Goal: Information Seeking & Learning: Learn about a topic

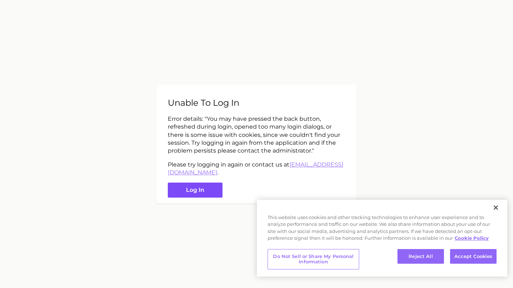
click at [180, 184] on button "Log in" at bounding box center [195, 190] width 55 height 15
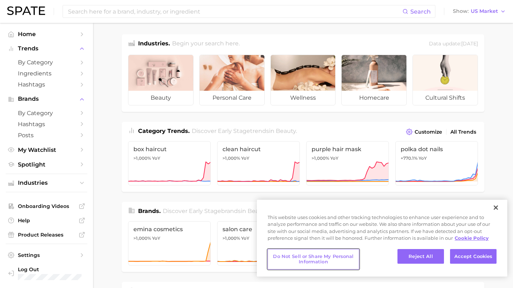
click at [305, 256] on button "Do Not Sell or Share My Personal Information" at bounding box center [313, 259] width 92 height 20
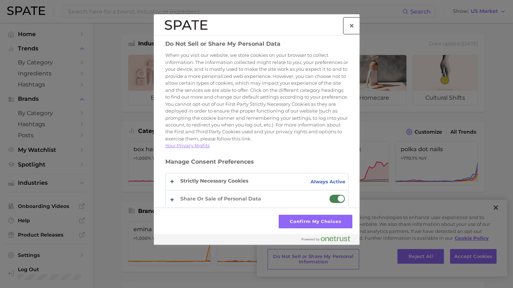
scroll to position [11, 0]
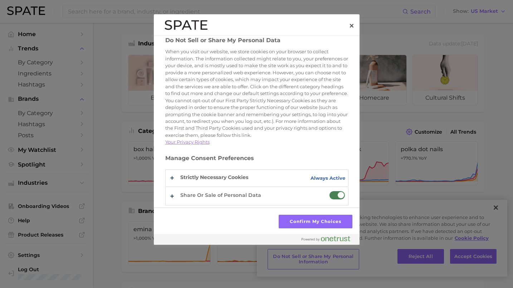
click at [338, 197] on span "Do Not Sell or Share My Personal Data" at bounding box center [337, 195] width 16 height 9
click at [329, 191] on input "Share Or Sale of Personal Data" at bounding box center [329, 191] width 0 height 0
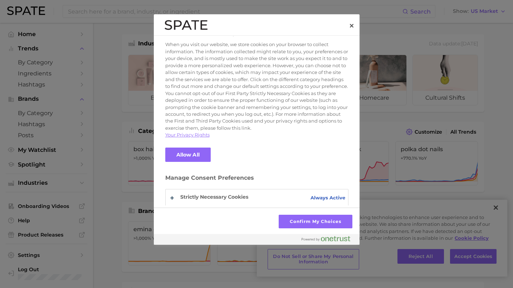
scroll to position [38, 0]
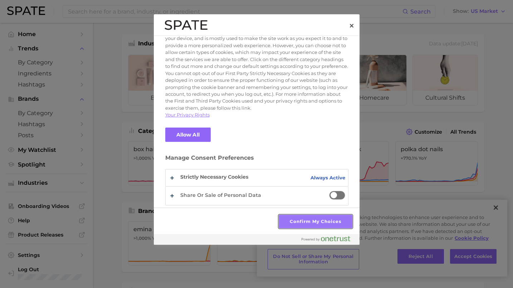
click at [288, 225] on button "Confirm My Choices" at bounding box center [314, 222] width 73 height 14
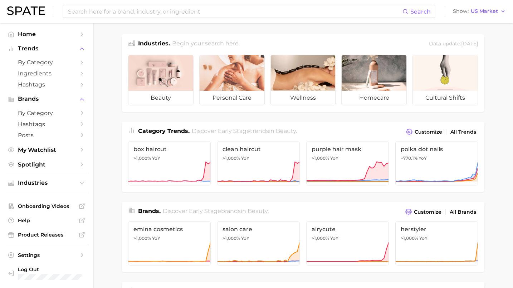
click at [184, 19] on div "Search Show US Market" at bounding box center [256, 11] width 498 height 23
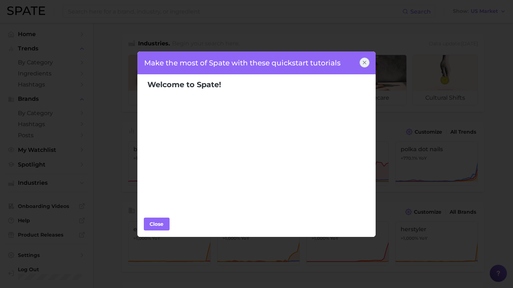
click at [186, 14] on div "Make the most of Spate with these quickstart tutorials Welcome to Spate! Popula…" at bounding box center [256, 144] width 513 height 288
click at [362, 66] on div at bounding box center [364, 63] width 10 height 10
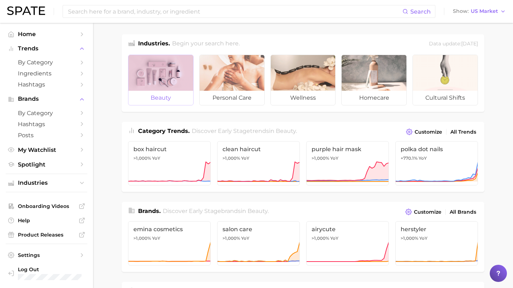
click at [150, 67] on div at bounding box center [160, 73] width 65 height 36
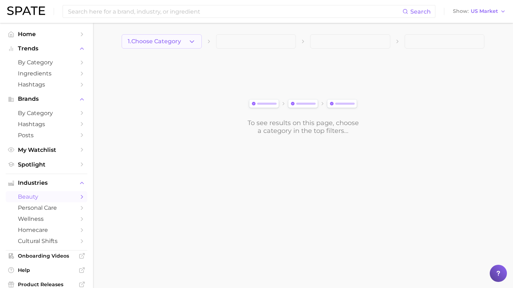
click at [181, 45] on button "1. Choose Category" at bounding box center [162, 41] width 80 height 14
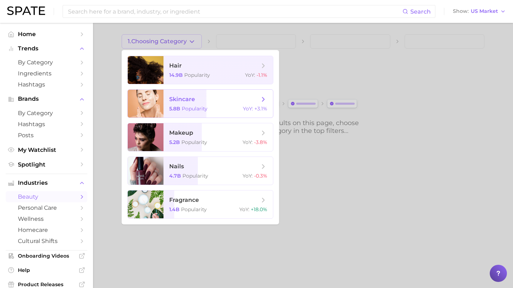
click at [182, 113] on span "skincare 5.8b Popularity YoY : +3.1%" at bounding box center [217, 104] width 109 height 28
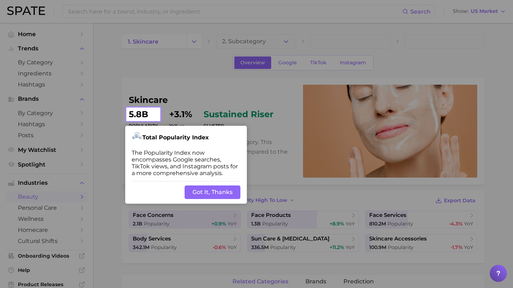
click at [210, 191] on button "Got It, Thanks" at bounding box center [212, 193] width 56 height 14
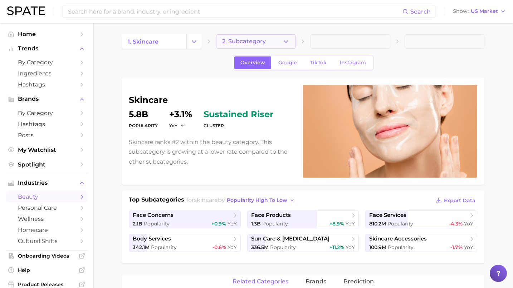
click at [253, 40] on span "2. Subcategory" at bounding box center [244, 41] width 44 height 6
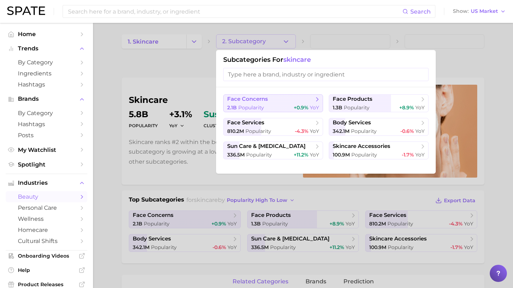
click at [298, 104] on span "+0.9% YoY" at bounding box center [305, 107] width 25 height 7
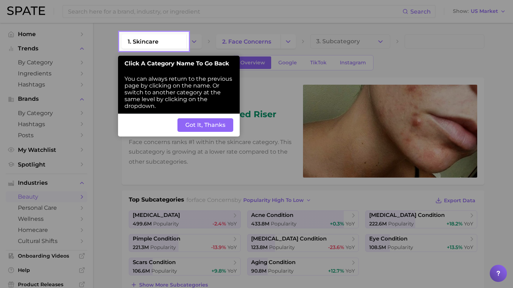
click at [213, 125] on button "Got It, Thanks" at bounding box center [205, 125] width 56 height 14
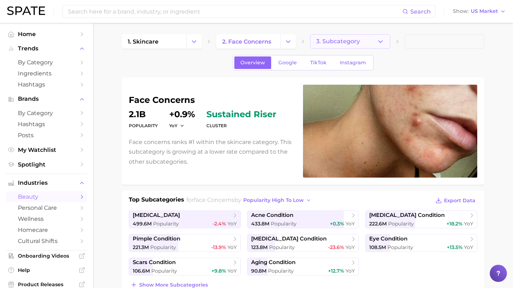
click at [335, 40] on span "3. Subcategory" at bounding box center [338, 41] width 44 height 6
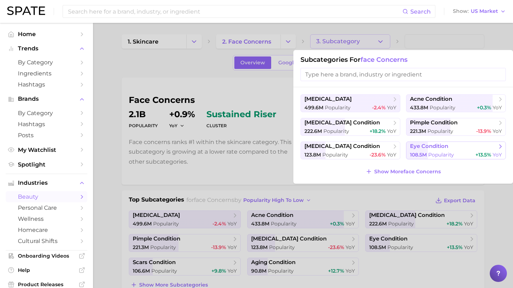
click at [422, 149] on span "eye condition" at bounding box center [429, 146] width 38 height 7
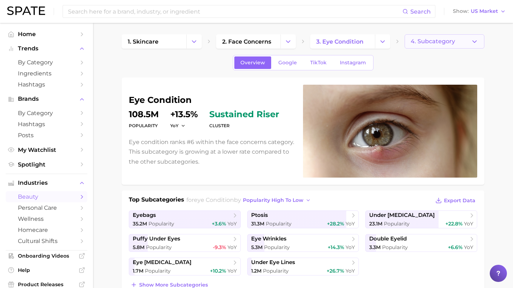
click at [433, 45] on button "4. Subcategory" at bounding box center [444, 41] width 80 height 14
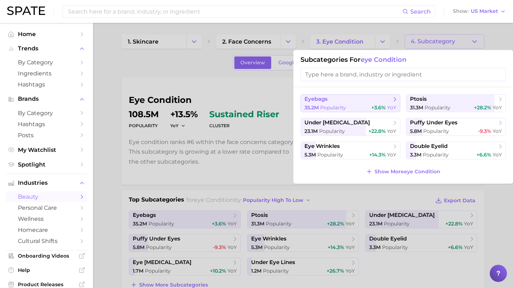
click at [376, 104] on button "eyebags 35.2m Popularity +3.6% YoY" at bounding box center [350, 103] width 100 height 18
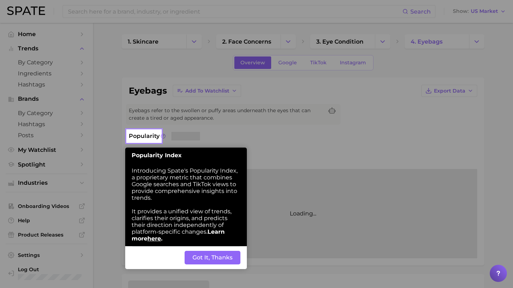
click at [219, 259] on button "Got It, Thanks" at bounding box center [212, 258] width 56 height 14
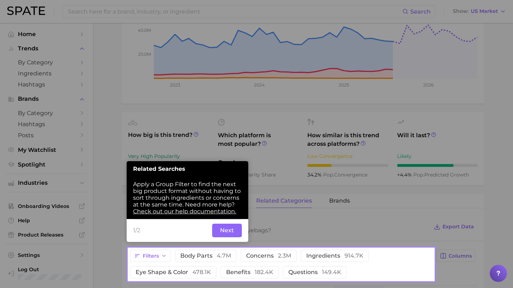
scroll to position [169, 0]
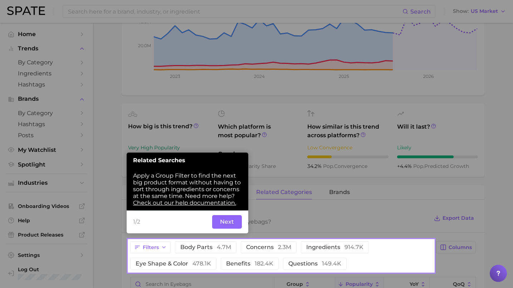
click at [228, 225] on button "Next" at bounding box center [227, 222] width 30 height 14
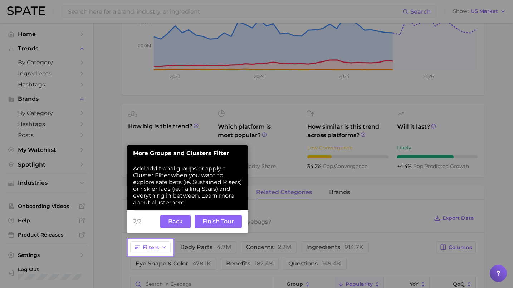
click at [228, 224] on button "Finish Tour" at bounding box center [217, 222] width 47 height 14
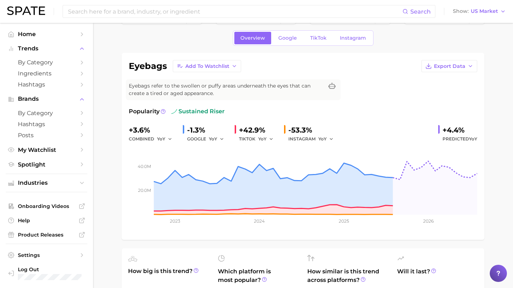
scroll to position [24, 0]
click at [462, 64] on span "Export Data" at bounding box center [449, 67] width 31 height 6
click at [432, 91] on span "Time Series Image" at bounding box center [434, 93] width 48 height 6
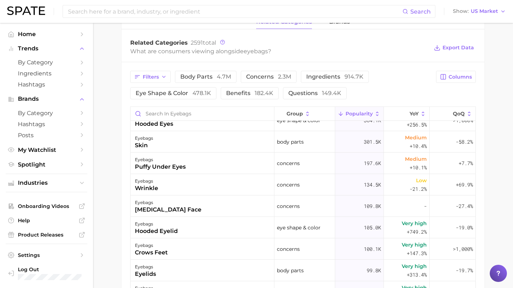
scroll to position [150, 0]
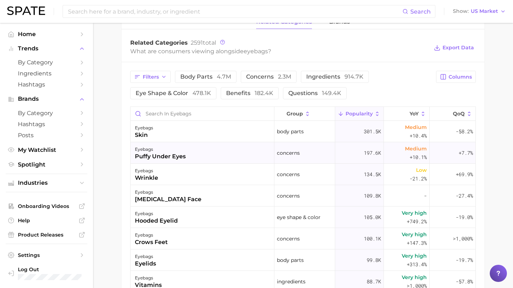
click at [209, 153] on div "eyebags puffy under eyes" at bounding box center [202, 152] width 144 height 21
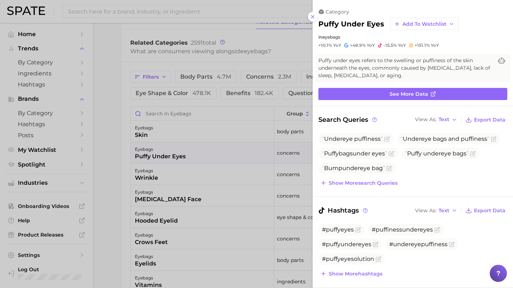
scroll to position [0, 0]
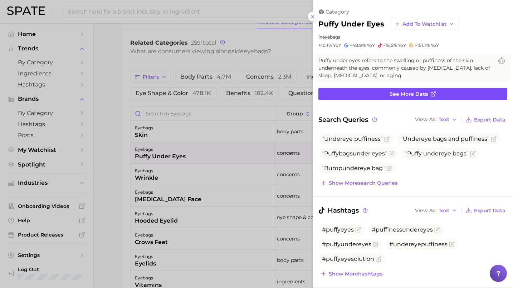
click at [349, 94] on link "See more data" at bounding box center [412, 94] width 189 height 12
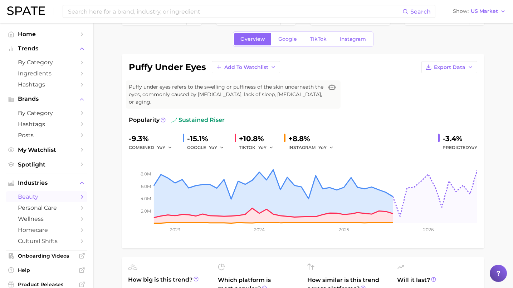
scroll to position [24, 0]
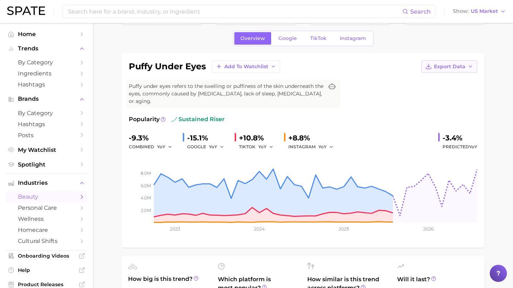
click at [439, 63] on button "Export Data" at bounding box center [449, 66] width 56 height 12
click at [409, 91] on button "Time Series Image" at bounding box center [437, 92] width 79 height 13
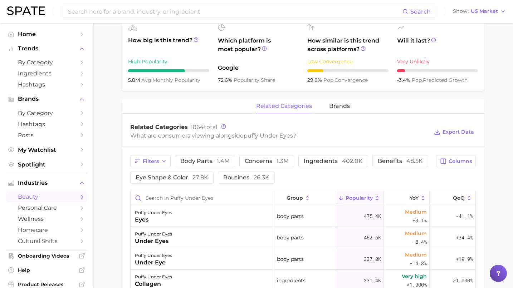
scroll to position [0, 0]
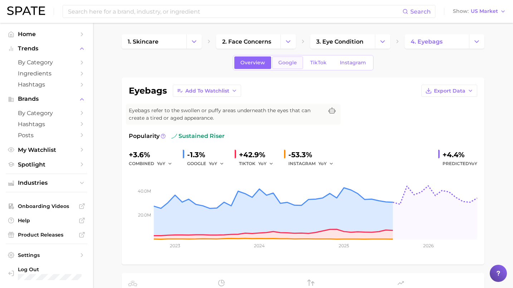
click at [288, 65] on span "Google" at bounding box center [287, 63] width 19 height 6
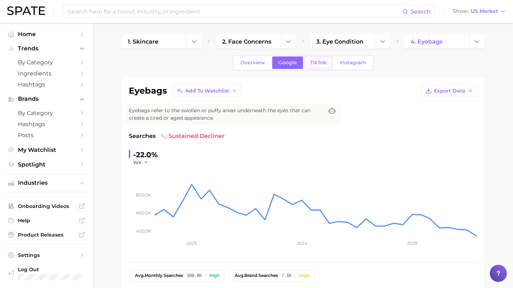
click at [310, 64] on span "TikTok" at bounding box center [318, 63] width 16 height 6
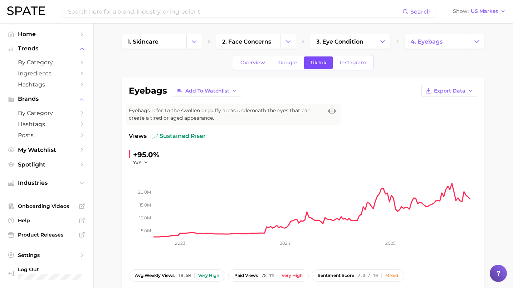
click at [331, 64] on link "TikTok" at bounding box center [318, 62] width 29 height 13
click at [343, 65] on span "Instagram" at bounding box center [353, 63] width 26 height 6
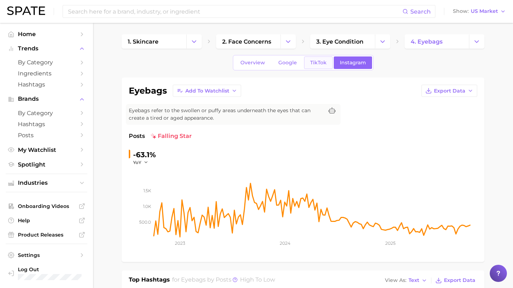
click at [319, 64] on span "TikTok" at bounding box center [318, 63] width 16 height 6
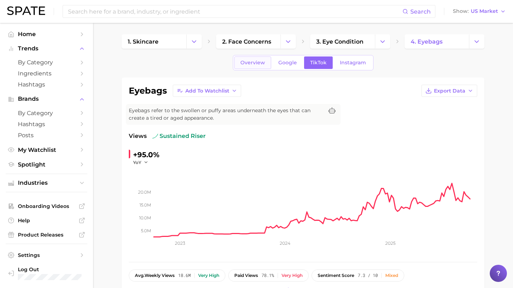
click at [253, 60] on span "Overview" at bounding box center [252, 63] width 25 height 6
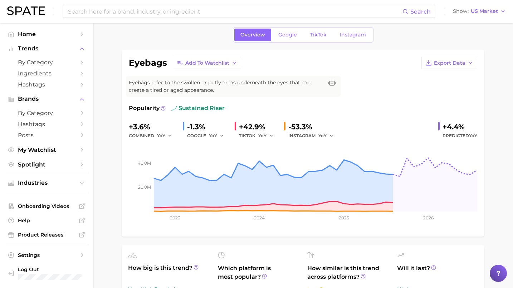
scroll to position [35, 0]
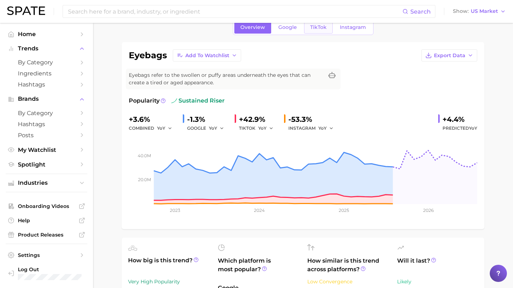
click at [317, 28] on span "TikTok" at bounding box center [318, 27] width 16 height 6
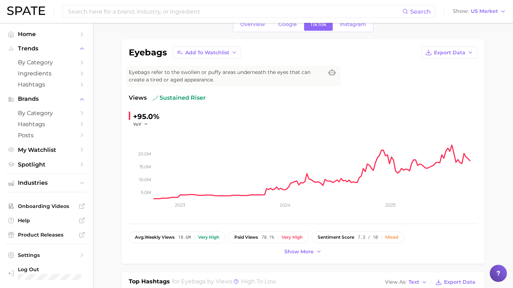
scroll to position [41, 0]
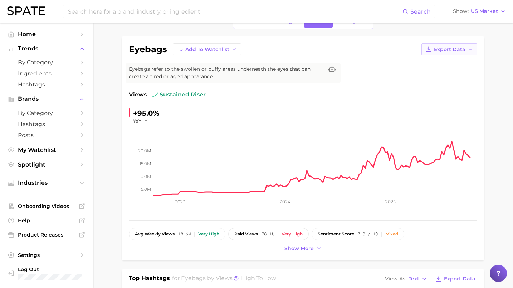
click at [441, 51] on span "Export Data" at bounding box center [449, 49] width 31 height 6
click at [438, 73] on span "Time Series Image" at bounding box center [434, 76] width 48 height 6
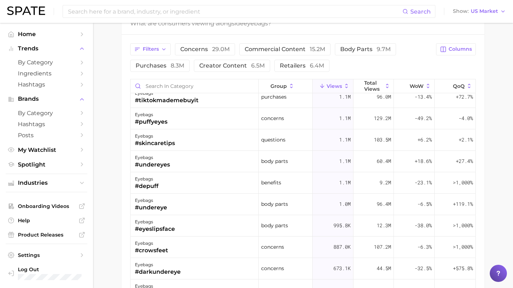
scroll to position [361, 0]
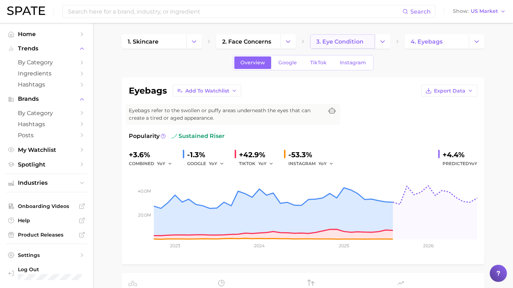
click at [373, 38] on link "3. eye condition" at bounding box center [342, 41] width 65 height 14
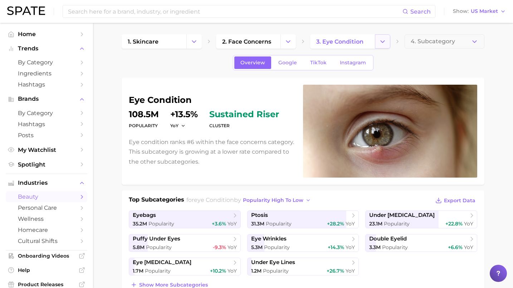
click at [381, 41] on polyline "Change Category" at bounding box center [382, 41] width 4 height 2
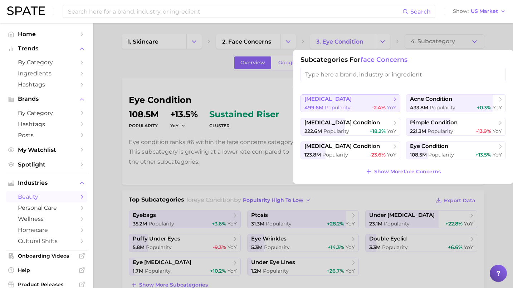
click at [356, 97] on span "[MEDICAL_DATA]" at bounding box center [347, 99] width 87 height 7
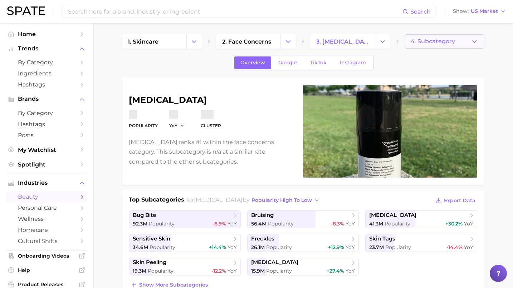
click at [425, 42] on span "4. Subcategory" at bounding box center [432, 41] width 44 height 6
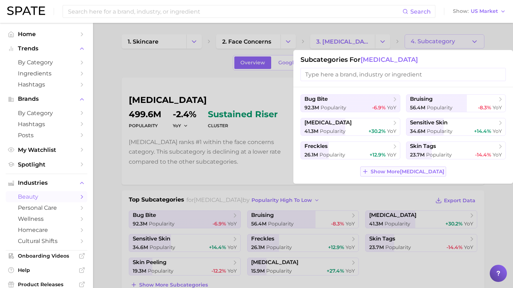
click at [408, 172] on span "Show More [MEDICAL_DATA]" at bounding box center [407, 172] width 74 height 6
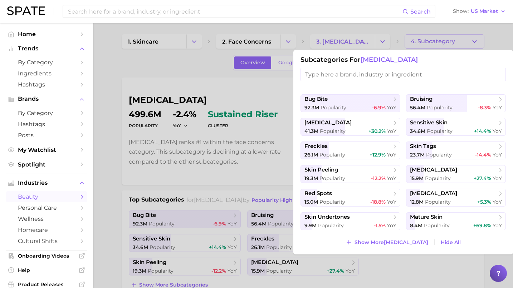
click at [336, 49] on div at bounding box center [256, 144] width 513 height 288
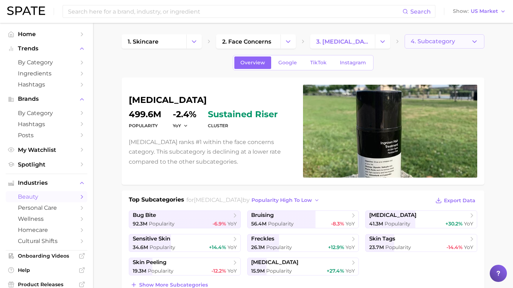
click at [434, 39] on span "4. Subcategory" at bounding box center [432, 41] width 44 height 6
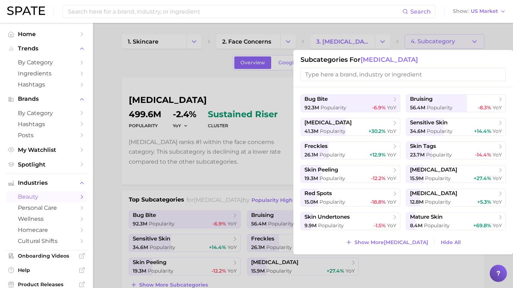
click at [369, 81] on input "search" at bounding box center [402, 74] width 205 height 13
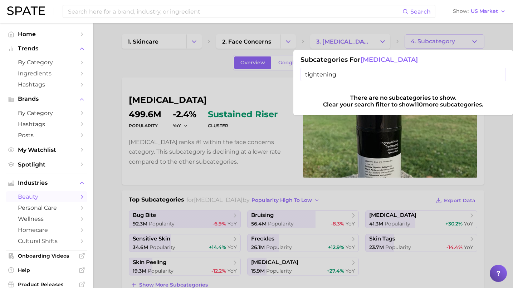
type input "tightening"
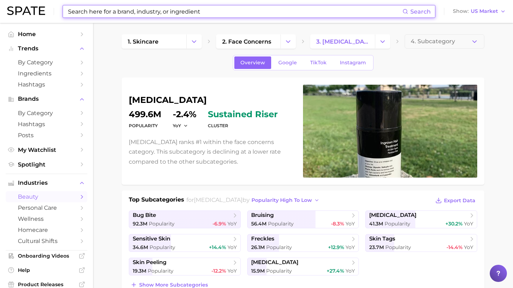
click at [320, 13] on input at bounding box center [234, 11] width 335 height 12
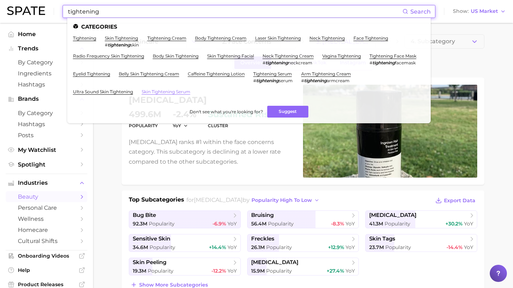
type input "tightening"
click at [155, 92] on link "skin tightening serum" at bounding box center [166, 91] width 49 height 5
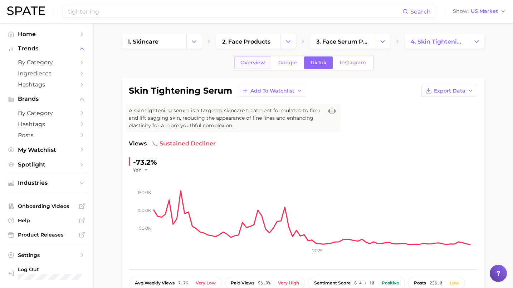
click at [253, 62] on span "Overview" at bounding box center [252, 63] width 25 height 6
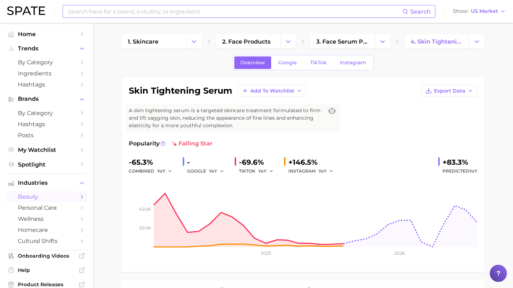
click at [154, 12] on input at bounding box center [234, 11] width 335 height 12
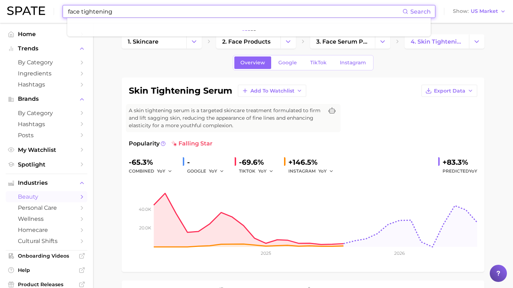
type input "face tightening"
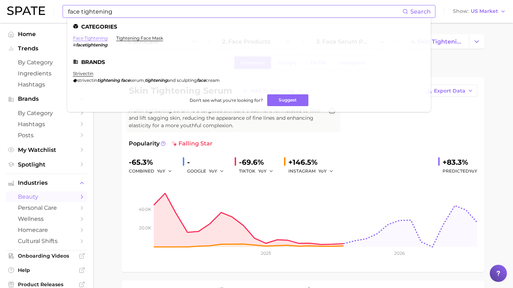
click at [93, 38] on link "face tightening" at bounding box center [90, 37] width 35 height 5
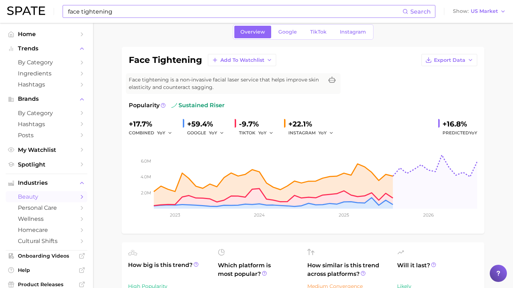
scroll to position [34, 0]
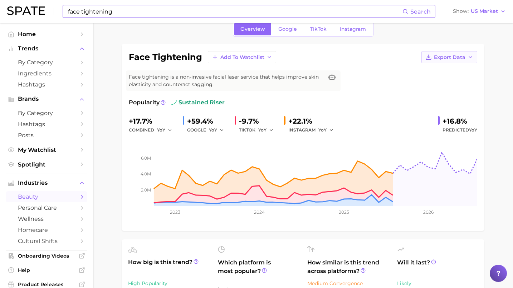
click at [465, 53] on button "Export Data" at bounding box center [449, 57] width 56 height 12
click at [438, 79] on button "Time Series Image" at bounding box center [437, 83] width 79 height 13
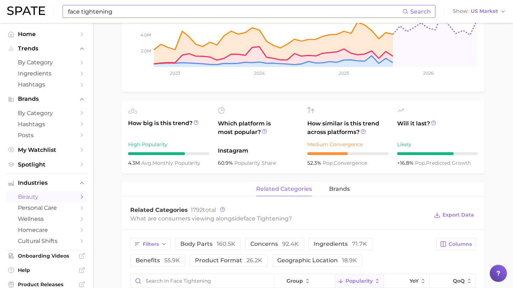
scroll to position [174, 0]
